Goal: Transaction & Acquisition: Purchase product/service

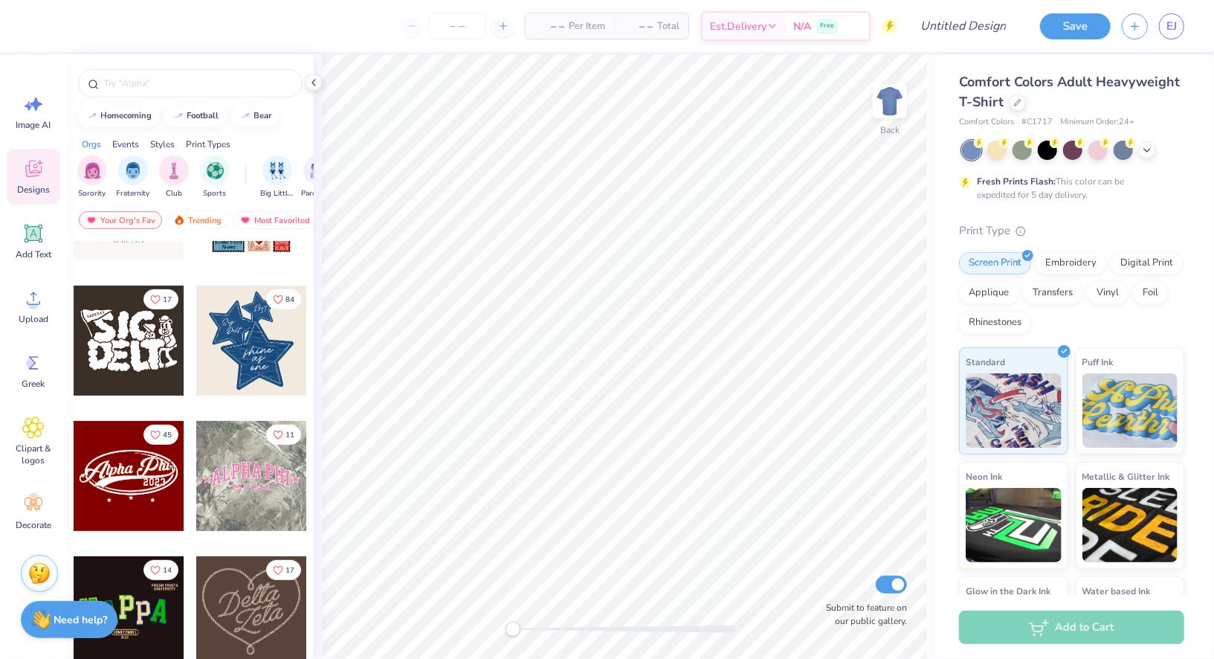
scroll to position [364, 0]
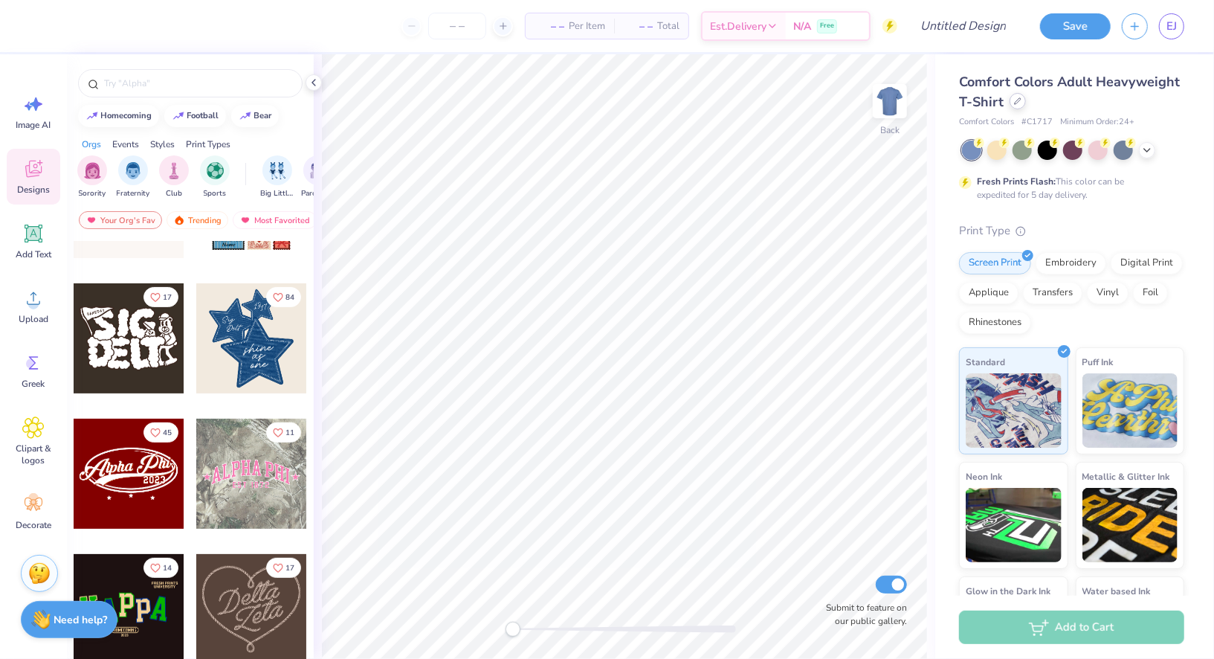
click at [1014, 106] on div at bounding box center [1018, 101] width 16 height 16
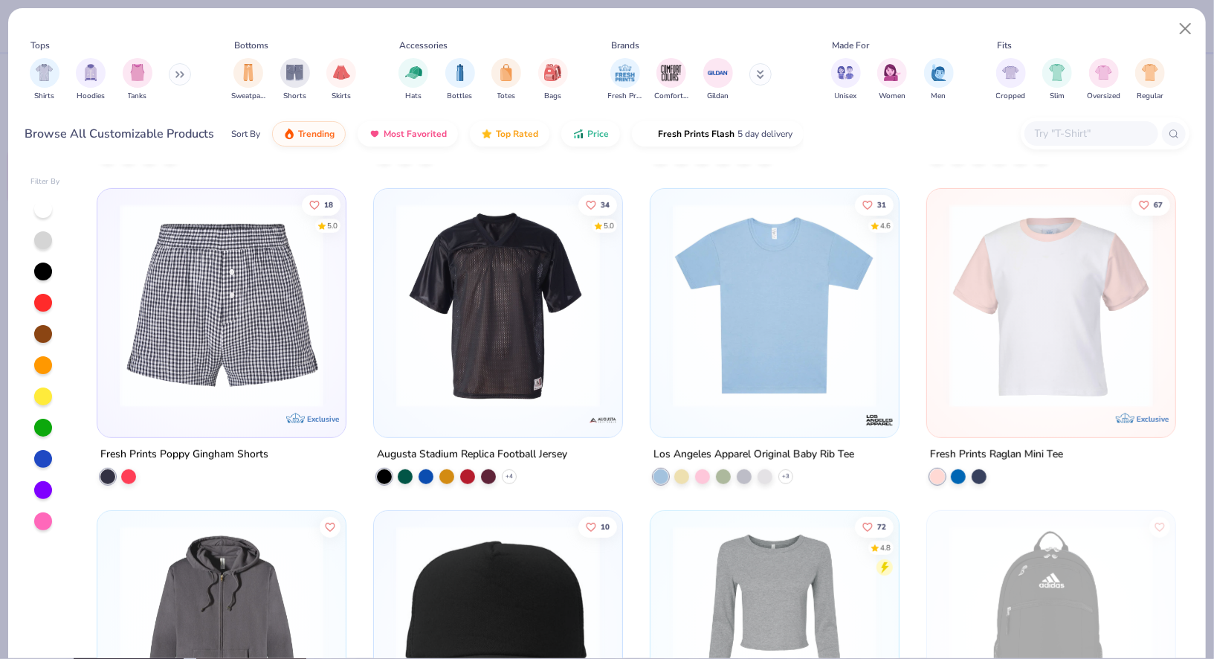
scroll to position [7708, 0]
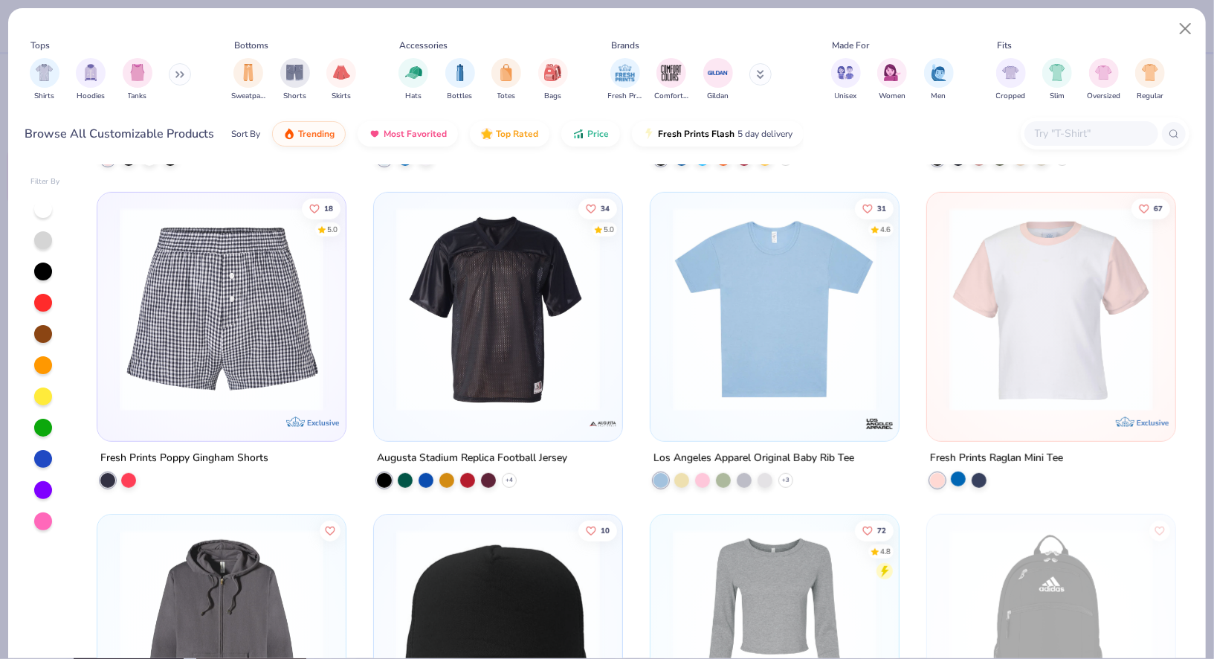
click at [960, 483] on div at bounding box center [958, 478] width 15 height 15
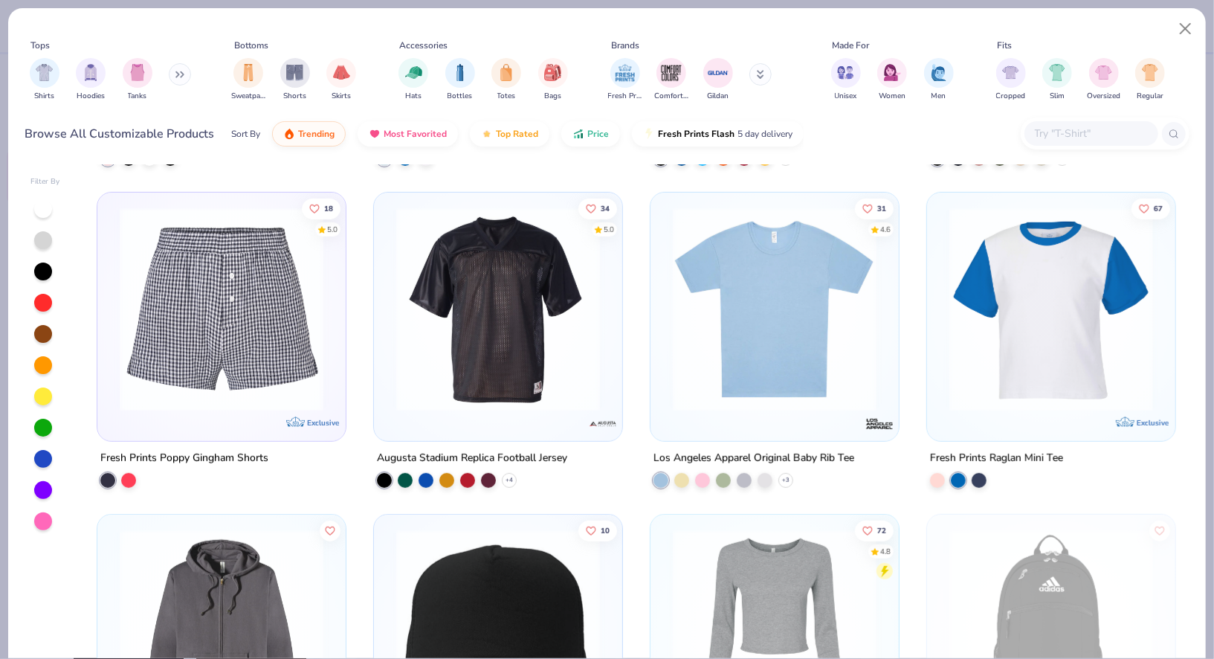
click at [985, 468] on div "Fresh Prints Raglan Mini Tee" at bounding box center [1052, 468] width 250 height 39
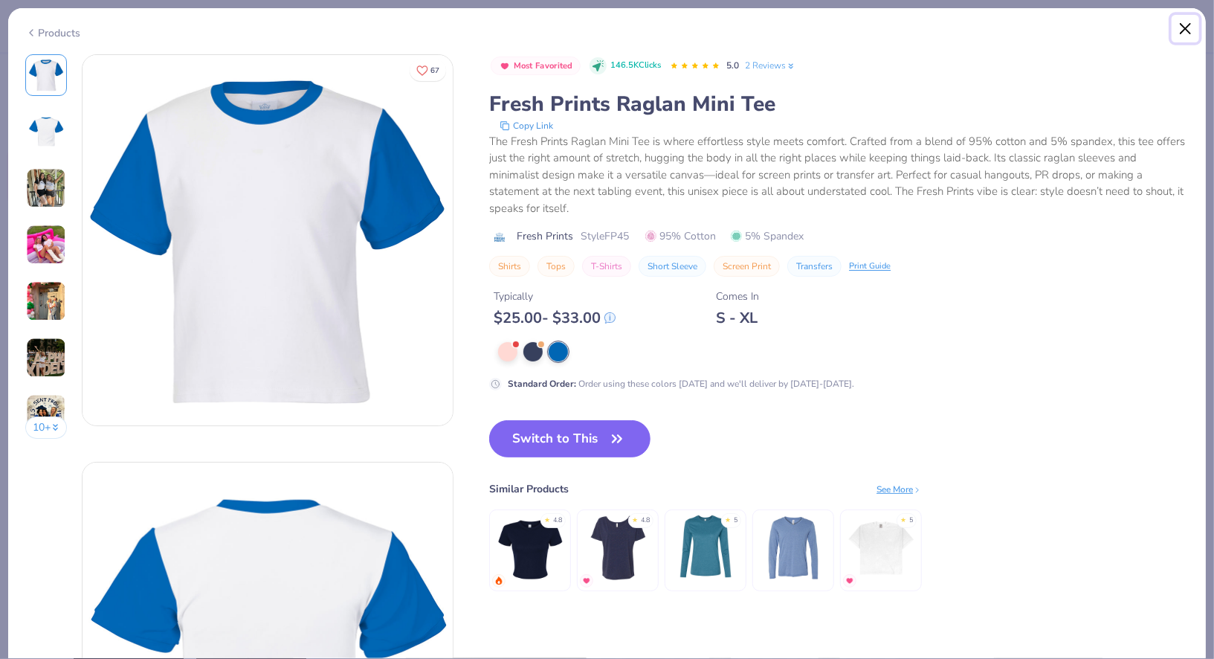
click at [1174, 29] on button "Close" at bounding box center [1186, 29] width 28 height 28
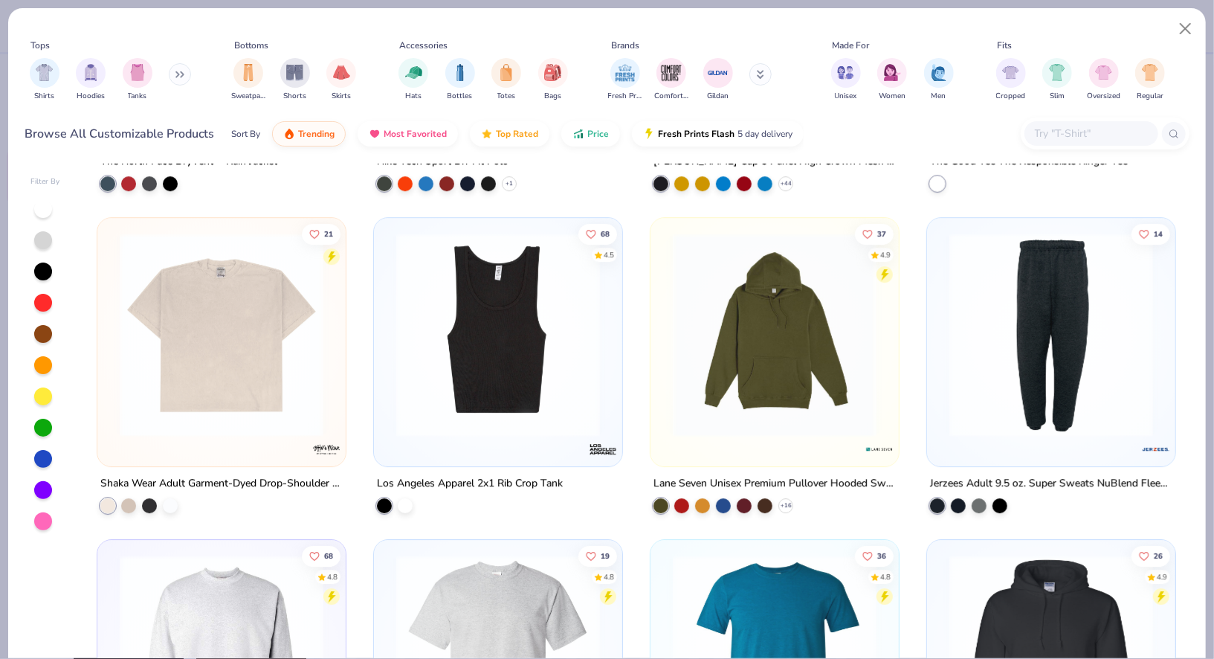
scroll to position [10256, 0]
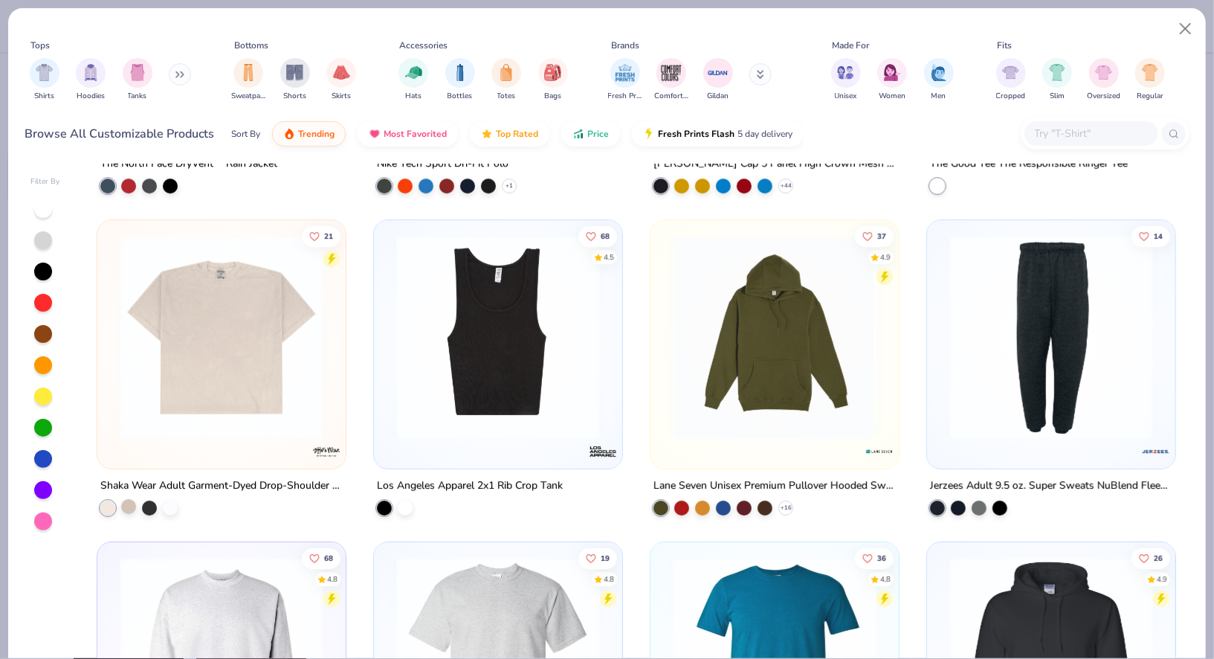
click at [127, 503] on div at bounding box center [128, 506] width 15 height 15
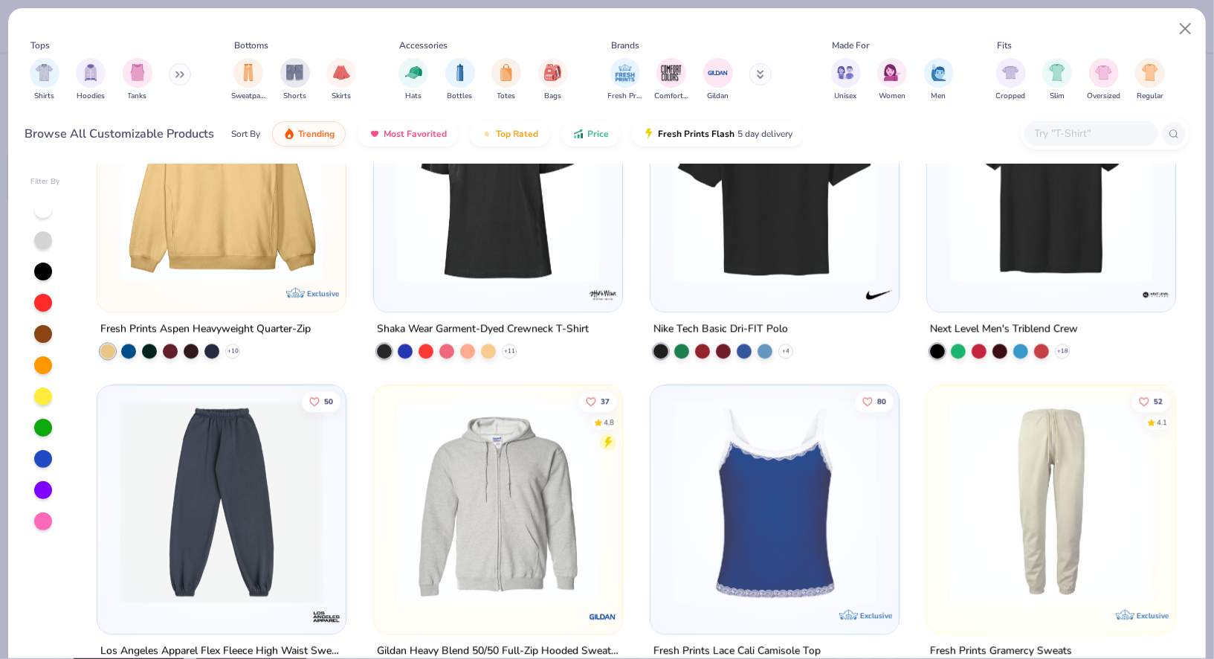
scroll to position [5906, 0]
click at [300, 324] on div "Fresh Prints Aspen Heavyweight Quarter-Zip" at bounding box center [205, 328] width 210 height 19
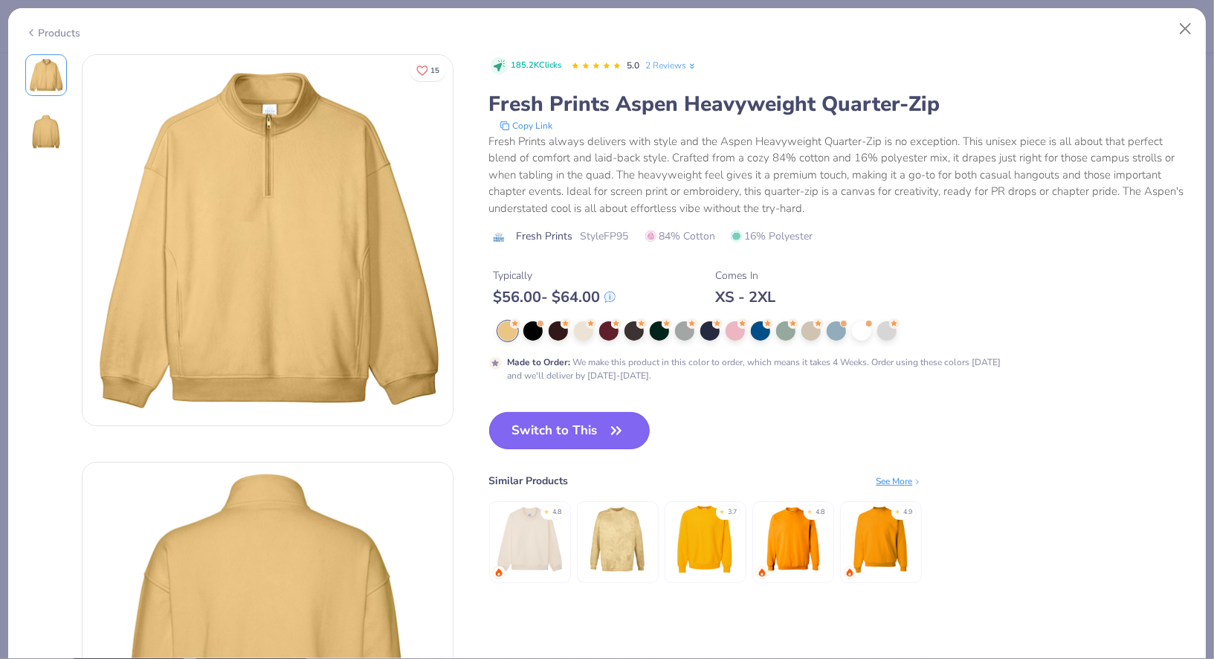
click at [596, 435] on button "Switch to This" at bounding box center [569, 430] width 161 height 37
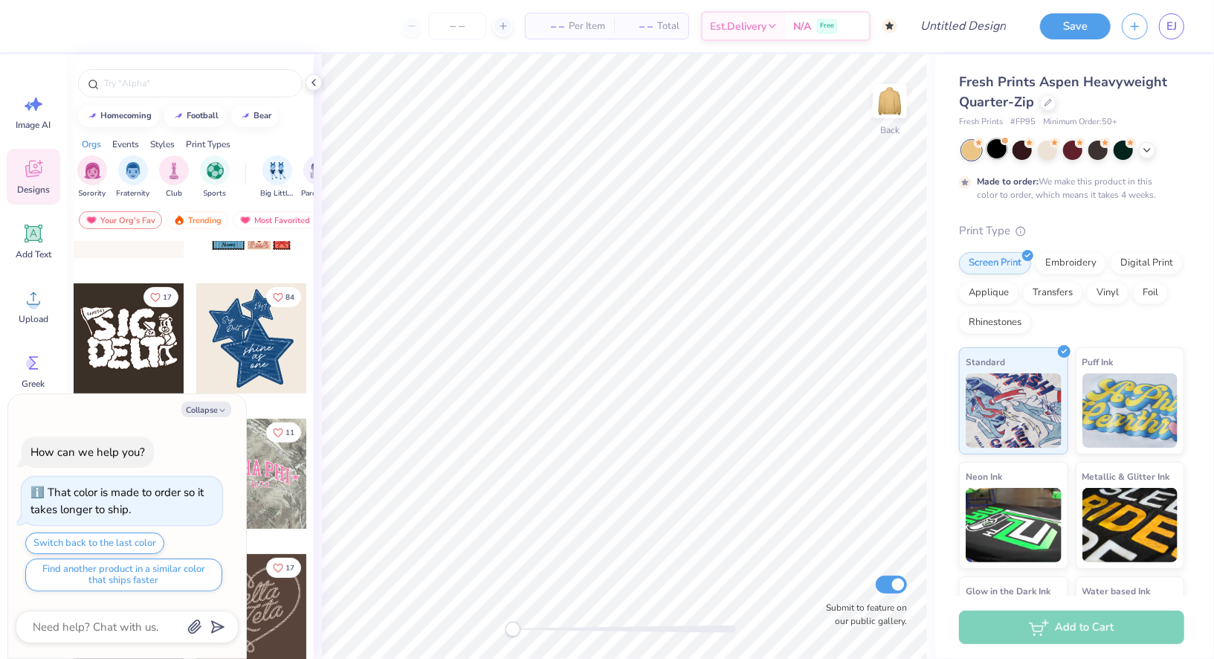
click at [994, 154] on div at bounding box center [997, 148] width 19 height 19
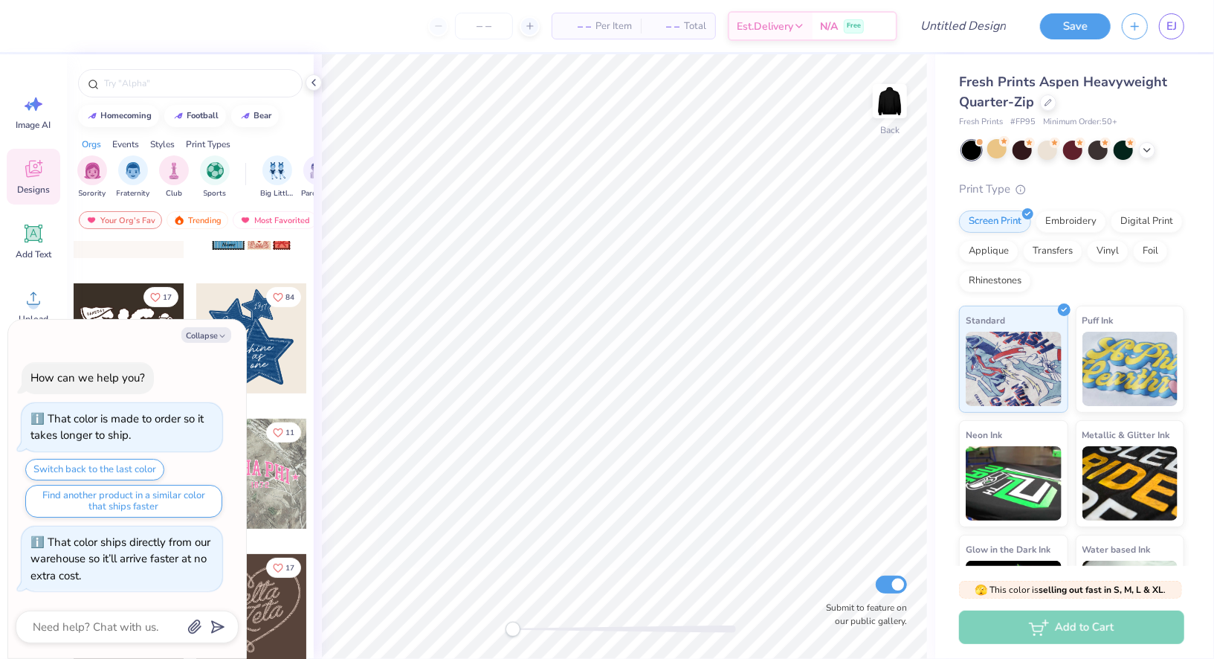
scroll to position [277, 0]
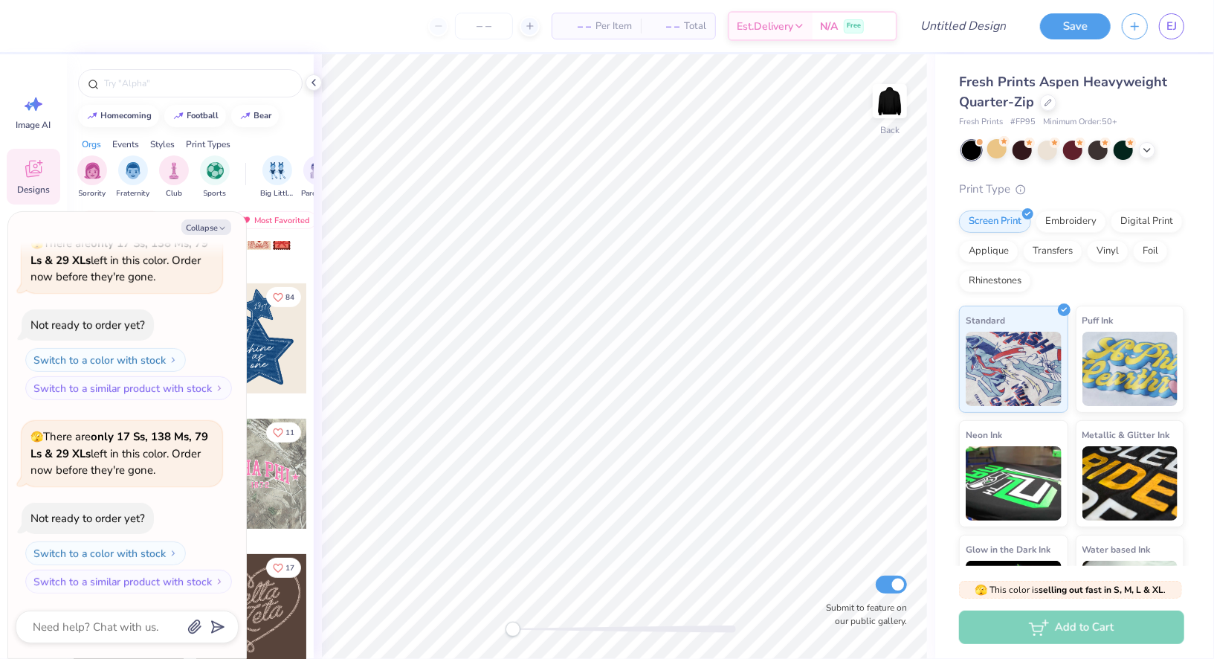
click at [1034, 154] on div at bounding box center [1073, 150] width 222 height 19
click at [1027, 154] on div at bounding box center [1022, 148] width 19 height 19
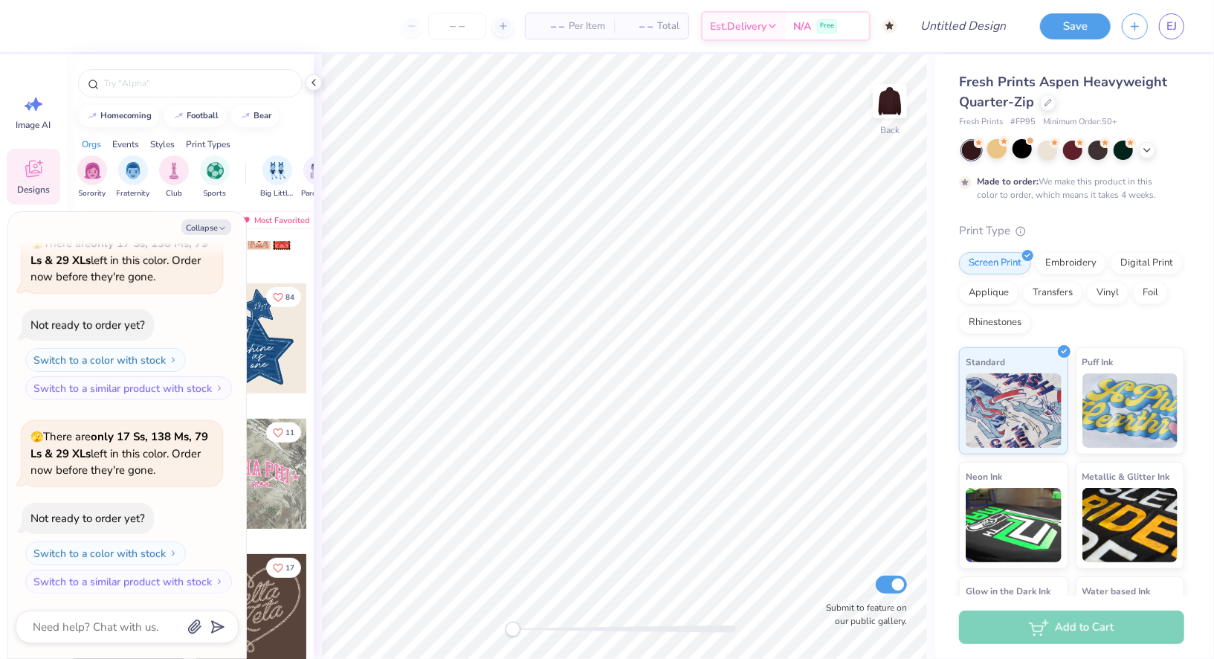
scroll to position [399, 0]
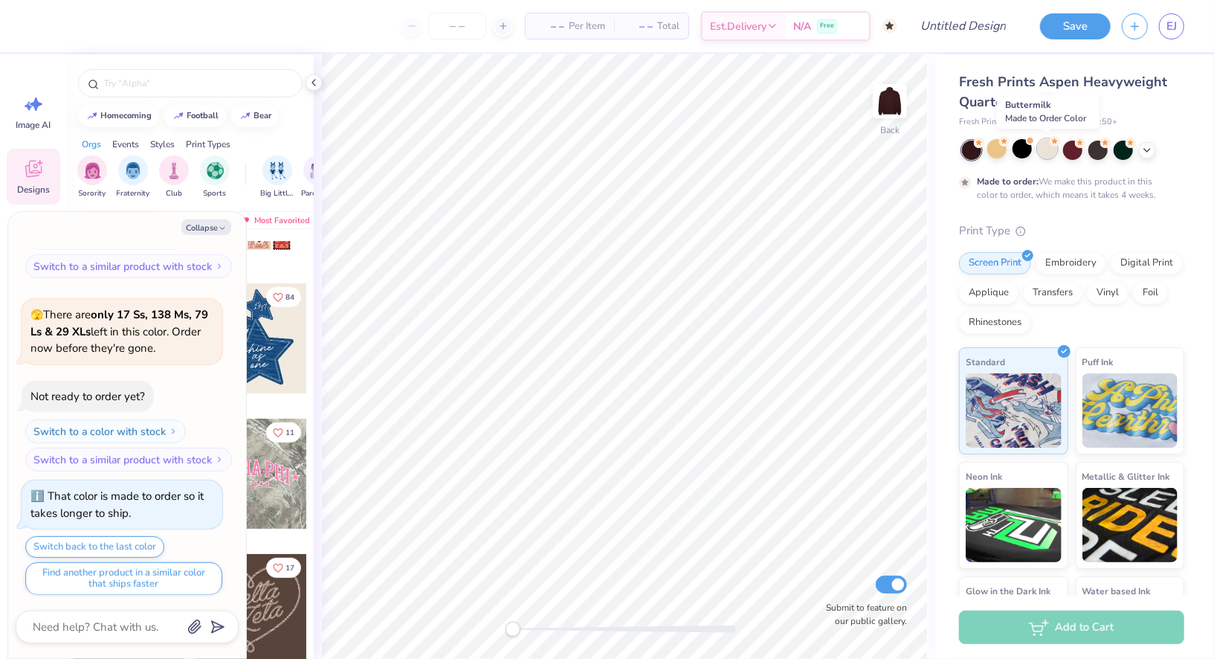
click at [1052, 154] on div at bounding box center [1047, 148] width 19 height 19
click at [1071, 154] on div at bounding box center [1072, 148] width 19 height 19
click at [1101, 152] on div at bounding box center [1098, 148] width 19 height 19
type textarea "x"
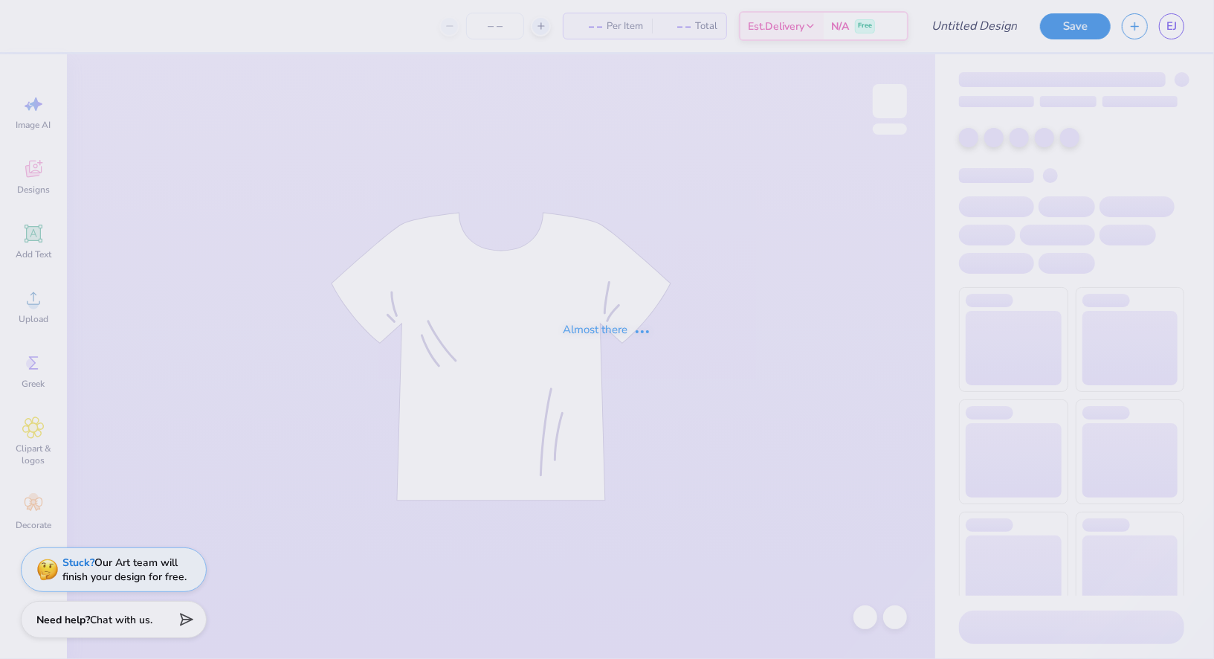
type input "Kablui Pink"
type input "11"
